Goal: Complete application form

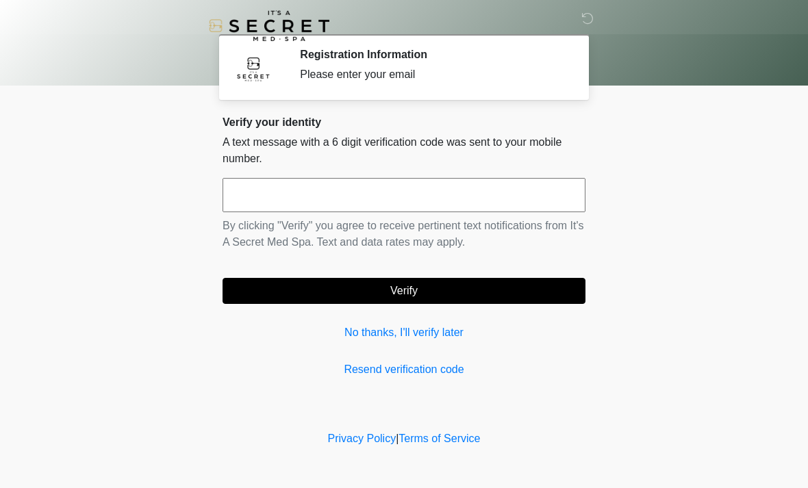
click at [303, 194] on input "text" at bounding box center [404, 195] width 363 height 34
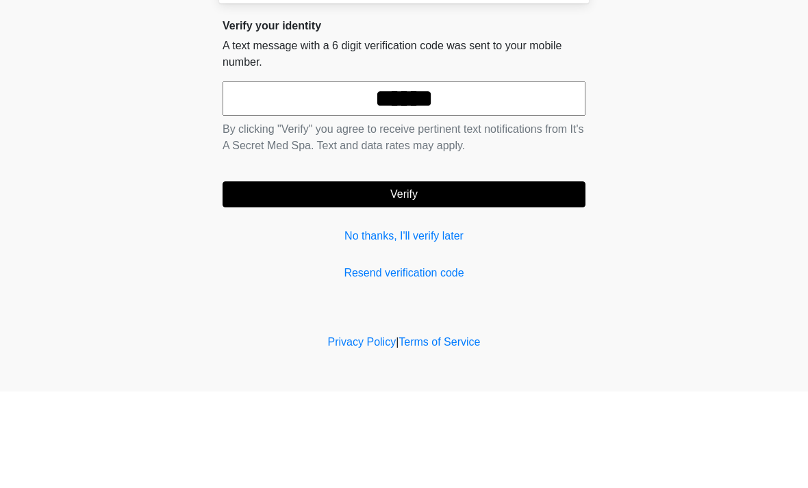
type input "******"
click at [404, 278] on button "Verify" at bounding box center [404, 291] width 363 height 26
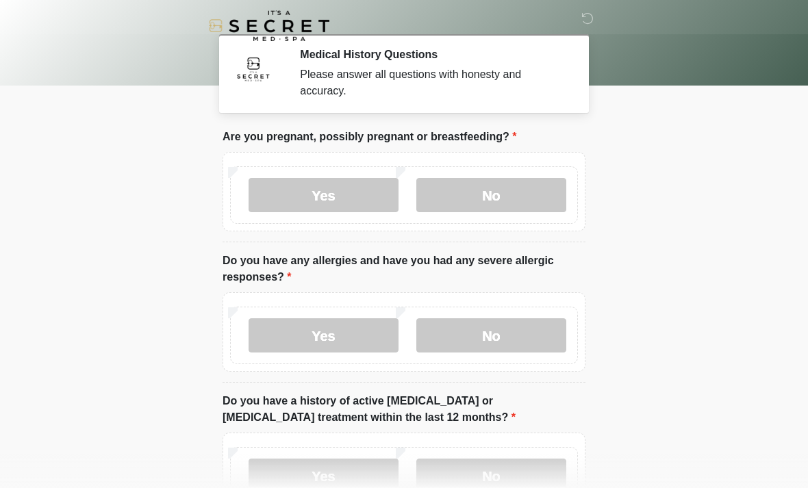
click at [515, 197] on label "No" at bounding box center [492, 195] width 150 height 34
click at [531, 330] on label "No" at bounding box center [492, 336] width 150 height 34
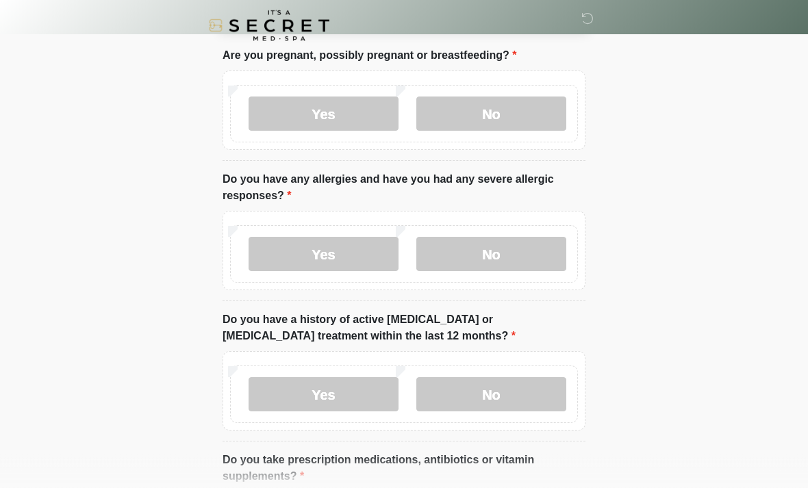
click at [534, 390] on label "No" at bounding box center [492, 395] width 150 height 34
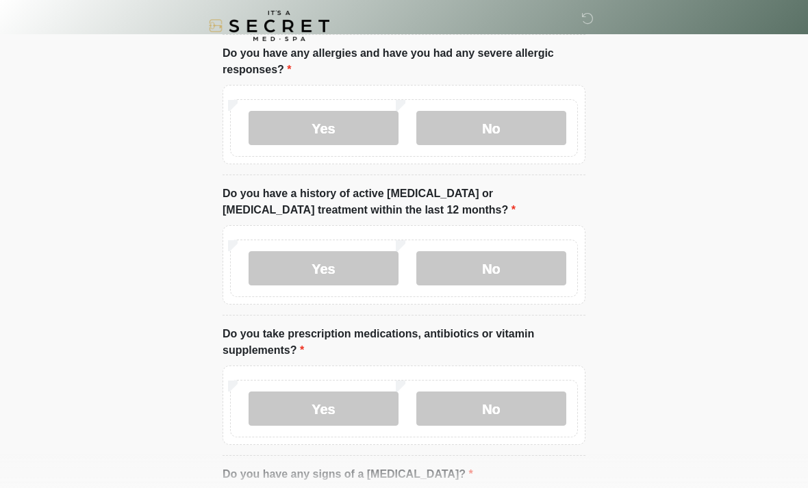
scroll to position [214, 0]
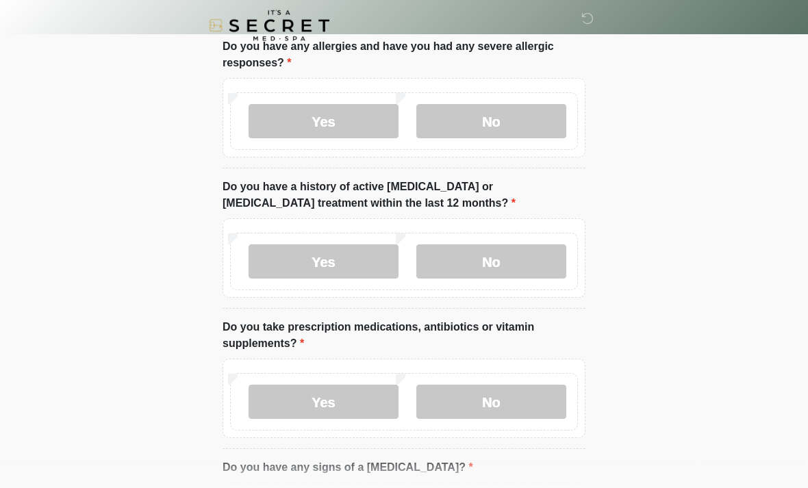
click at [358, 406] on label "Yes" at bounding box center [324, 403] width 150 height 34
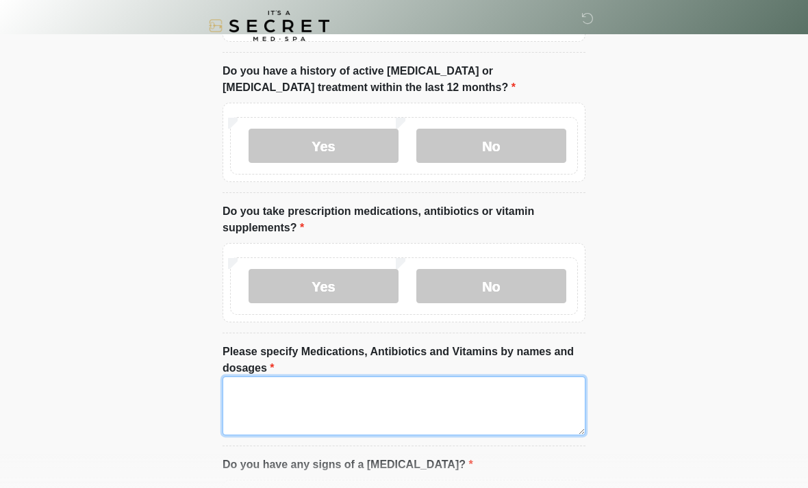
click at [320, 404] on textarea "Please specify Medications, Antibiotics and Vitamins by names and dosages" at bounding box center [404, 406] width 363 height 59
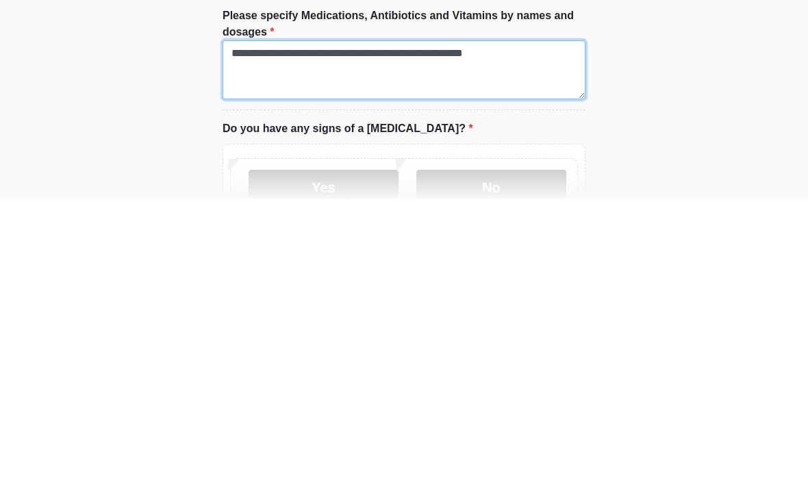
type textarea "**********"
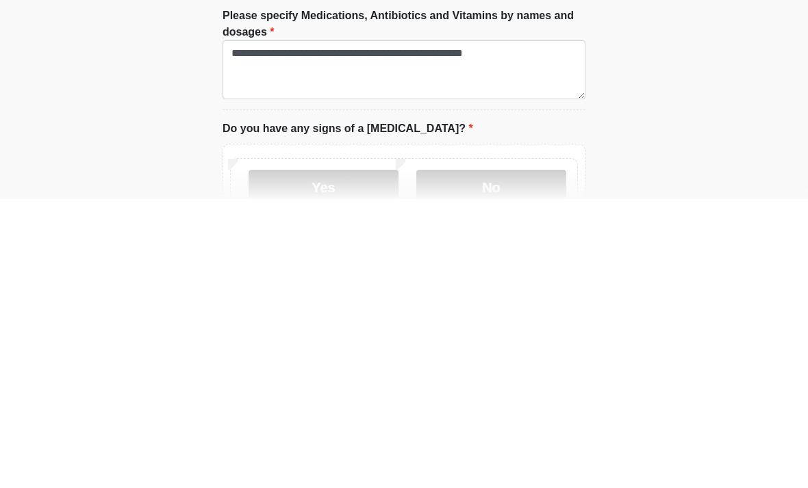
click at [531, 459] on label "No" at bounding box center [492, 476] width 150 height 34
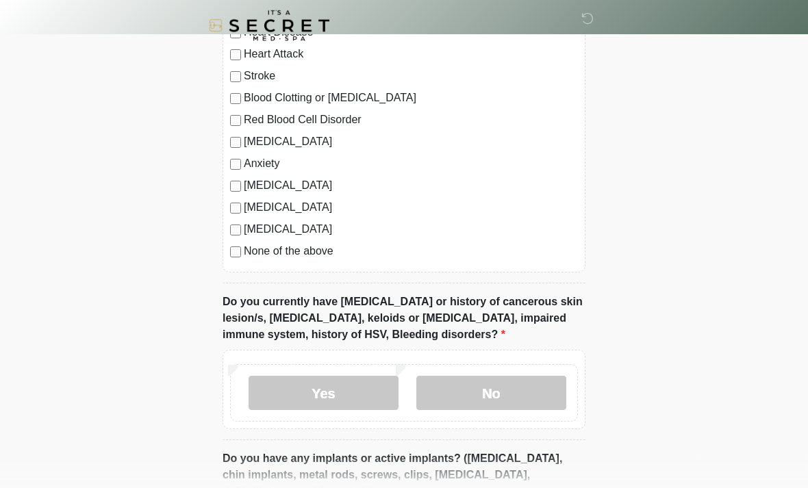
scroll to position [1001, 0]
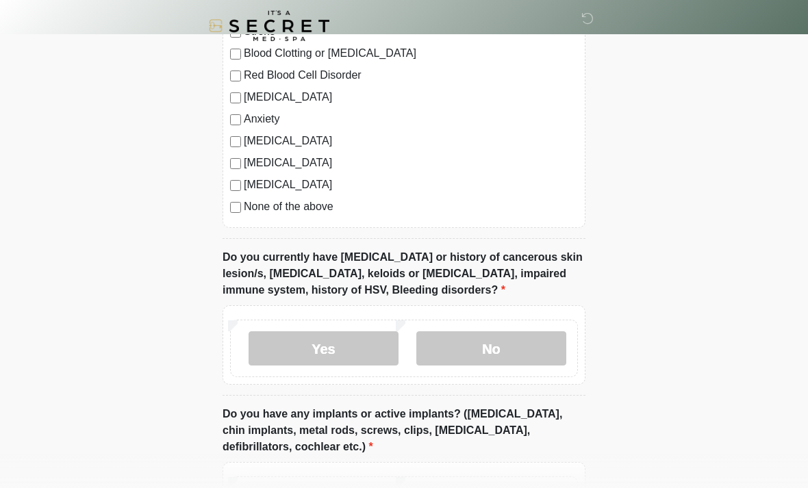
click at [527, 358] on label "No" at bounding box center [492, 349] width 150 height 34
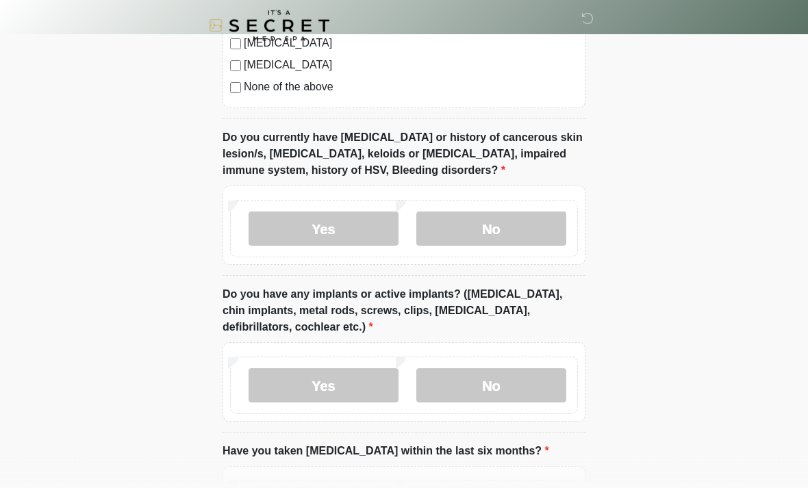
scroll to position [1121, 0]
click at [538, 387] on label "No" at bounding box center [492, 386] width 150 height 34
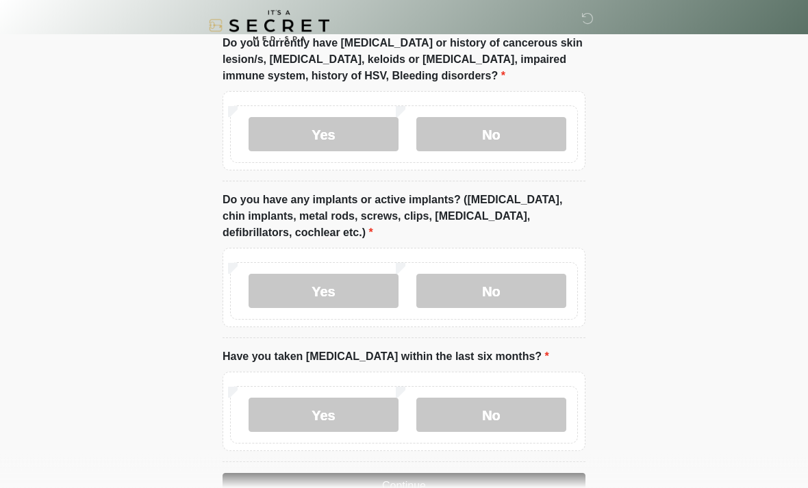
scroll to position [1220, 0]
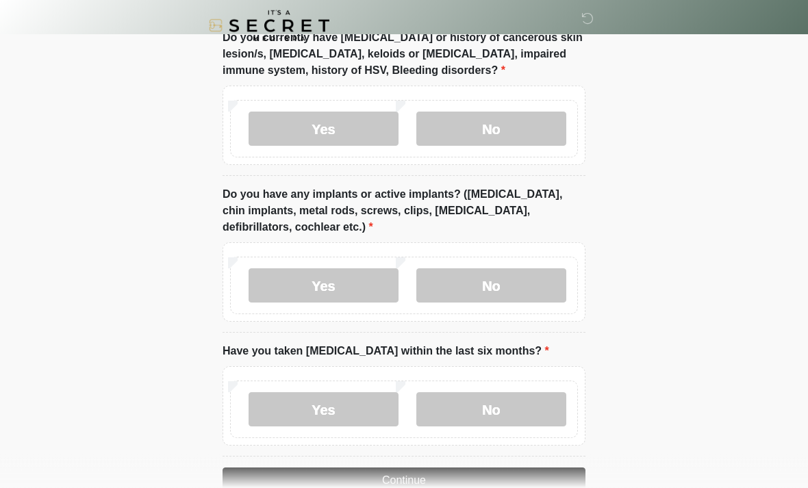
click at [528, 410] on label "No" at bounding box center [492, 410] width 150 height 34
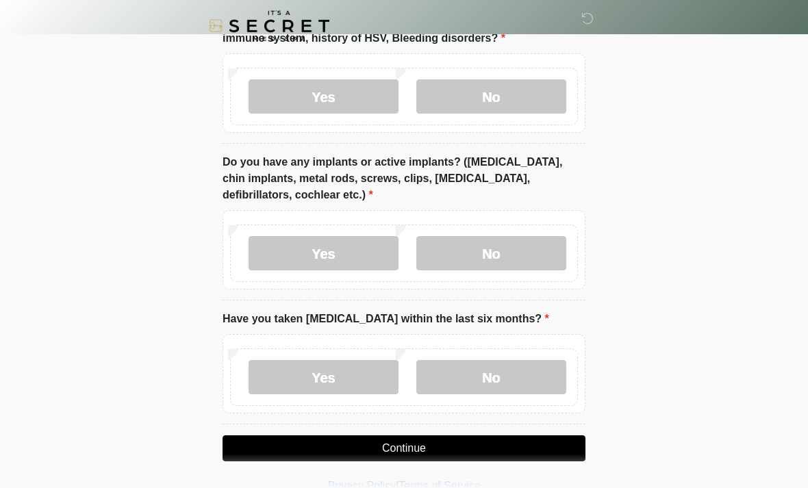
click at [545, 453] on button "Continue" at bounding box center [404, 449] width 363 height 26
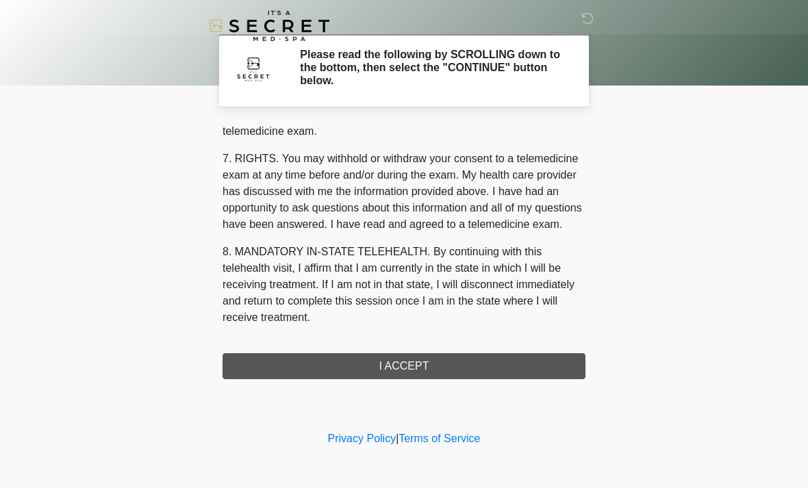
scroll to position [580, 0]
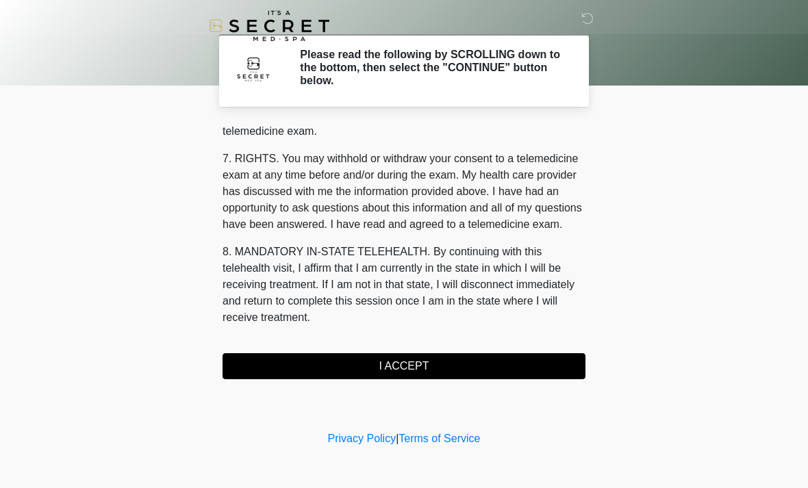
click at [518, 372] on button "I ACCEPT" at bounding box center [404, 367] width 363 height 26
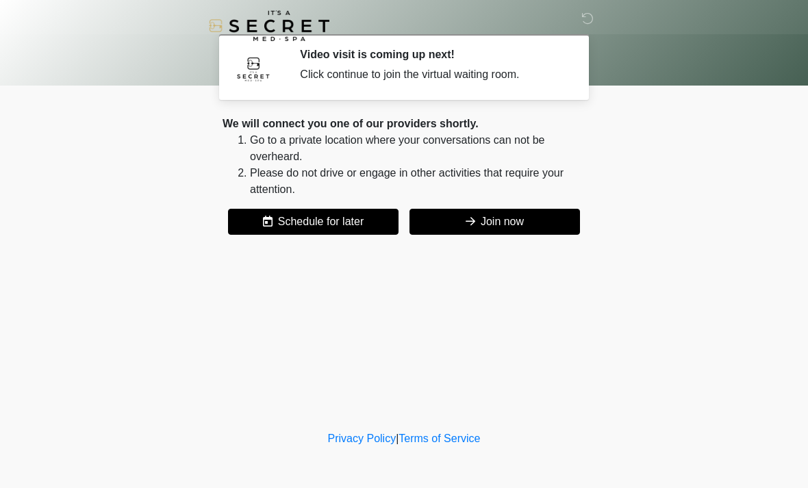
click at [520, 224] on button "Join now" at bounding box center [495, 222] width 171 height 26
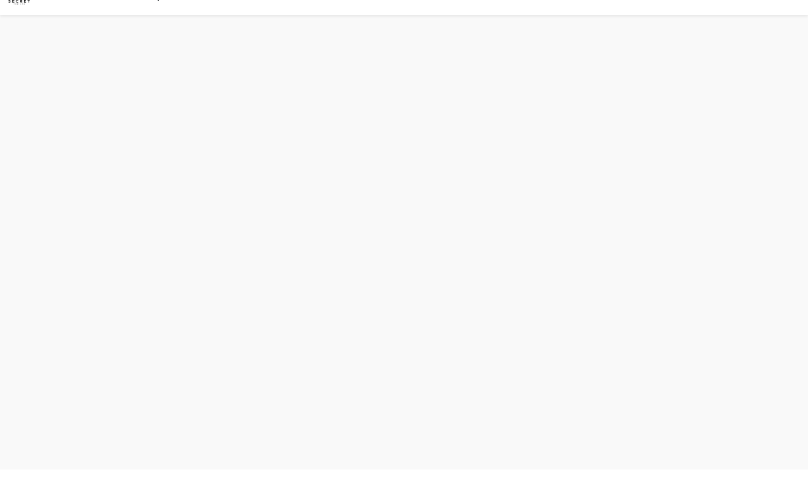
scroll to position [4, 0]
